Goal: Transaction & Acquisition: Purchase product/service

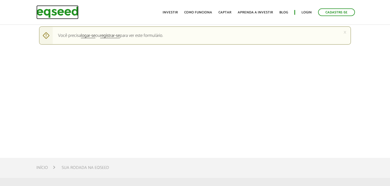
click at [53, 16] on img at bounding box center [57, 12] width 42 height 14
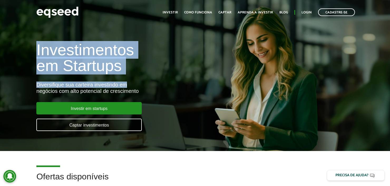
drag, startPoint x: 37, startPoint y: 48, endPoint x: 137, endPoint y: 75, distance: 103.6
click at [137, 75] on div "Investimentos em Startups Diversifique sua carteira investindo em negócios com …" at bounding box center [129, 84] width 195 height 104
click at [140, 81] on div "Investimentos em Startups Diversifique sua carteira investindo em negócios com …" at bounding box center [129, 84] width 195 height 104
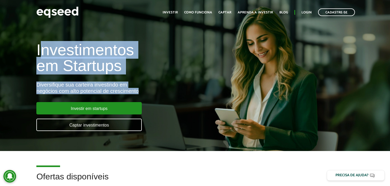
drag, startPoint x: 138, startPoint y: 92, endPoint x: 40, endPoint y: 50, distance: 106.8
click at [42, 51] on div "Investimentos em Startups Diversifique sua carteira investindo em negócios com …" at bounding box center [129, 84] width 195 height 104
click at [40, 50] on h1 "Investimentos em Startups" at bounding box center [129, 58] width 187 height 32
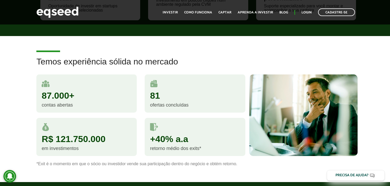
scroll to position [448, 0]
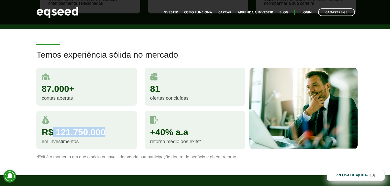
drag, startPoint x: 107, startPoint y: 132, endPoint x: 53, endPoint y: 134, distance: 53.8
click at [53, 134] on div "R$ 121.750.000" at bounding box center [87, 132] width 90 height 9
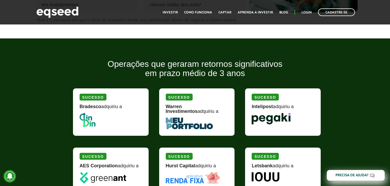
scroll to position [579, 0]
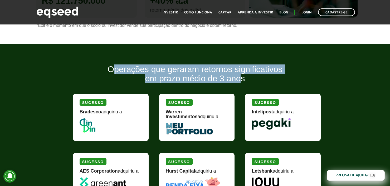
drag, startPoint x: 113, startPoint y: 68, endPoint x: 241, endPoint y: 73, distance: 128.4
click at [241, 73] on h2 "Operações que geraram retornos significativos em prazo médio de 3 anos" at bounding box center [195, 78] width 252 height 26
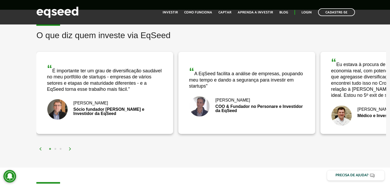
scroll to position [817, 0]
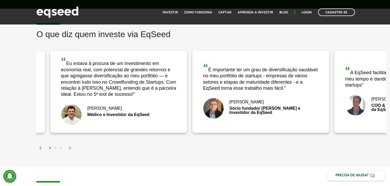
drag, startPoint x: 52, startPoint y: 69, endPoint x: 213, endPoint y: 76, distance: 160.8
click at [213, 76] on div "“ É importante ter um grau de diversificação saudável no meu portfólio de start…" at bounding box center [261, 76] width 116 height 29
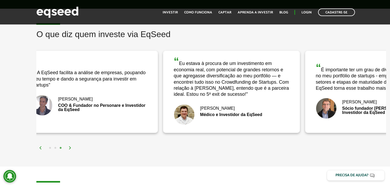
drag, startPoint x: 135, startPoint y: 85, endPoint x: 254, endPoint y: 87, distance: 119.9
click at [254, 87] on div "“ Eu estava à procura de um investimento em economia real, com potencial de gra…" at bounding box center [232, 76] width 116 height 41
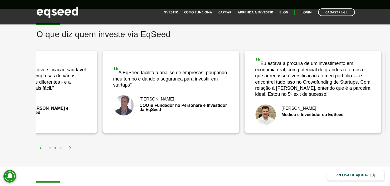
drag, startPoint x: 129, startPoint y: 97, endPoint x: 245, endPoint y: 95, distance: 115.9
click at [239, 95] on div "“ A EqSeed facilita a análise de empresas, poupando meu tempo e dando a seguran…" at bounding box center [170, 92] width 137 height 82
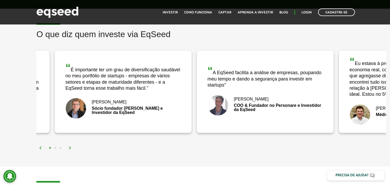
click at [127, 91] on div "“ É importante ter um grau de diversificação saudável no meu portfólio de start…" at bounding box center [123, 92] width 137 height 82
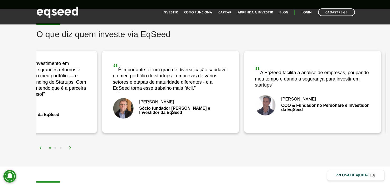
drag, startPoint x: 193, startPoint y: 118, endPoint x: 248, endPoint y: 117, distance: 54.5
click at [228, 117] on div "Nick Johnston Sócio fundador Baccio di Latte e Investidor da EqSeed" at bounding box center [171, 108] width 116 height 21
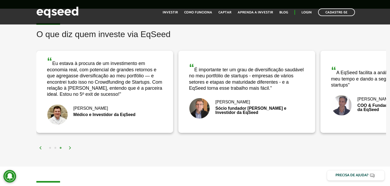
click at [41, 147] on img at bounding box center [40, 147] width 3 height 3
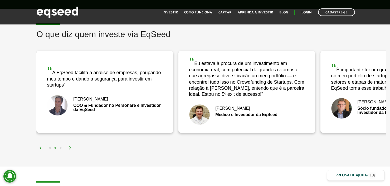
click at [42, 147] on img at bounding box center [40, 147] width 3 height 3
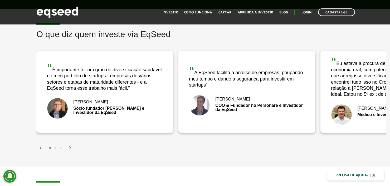
click at [42, 147] on img at bounding box center [40, 147] width 3 height 3
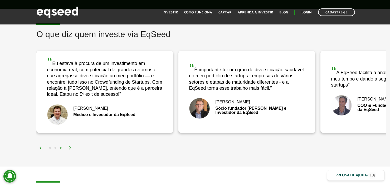
click at [42, 147] on img at bounding box center [40, 147] width 3 height 3
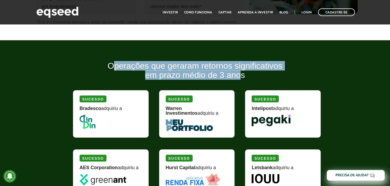
scroll to position [632, 0]
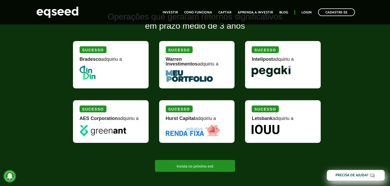
click at [352, 90] on div "Operações que geraram retornos significativos em prazo médio de 3 anos Sucesso …" at bounding box center [195, 92] width 390 height 160
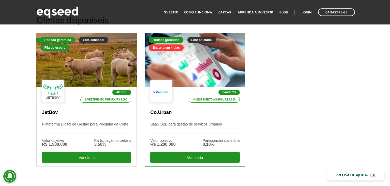
scroll to position [158, 0]
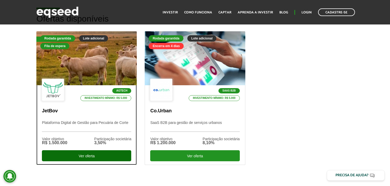
click at [54, 156] on div "Ver oferta" at bounding box center [86, 155] width 89 height 11
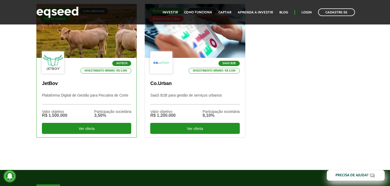
scroll to position [184, 0]
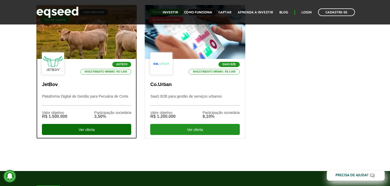
click at [101, 126] on div "Ver oferta" at bounding box center [86, 129] width 89 height 11
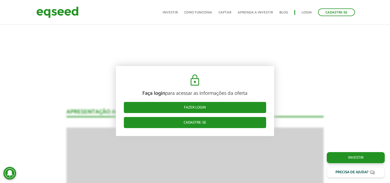
scroll to position [785, 0]
